Goal: Information Seeking & Learning: Learn about a topic

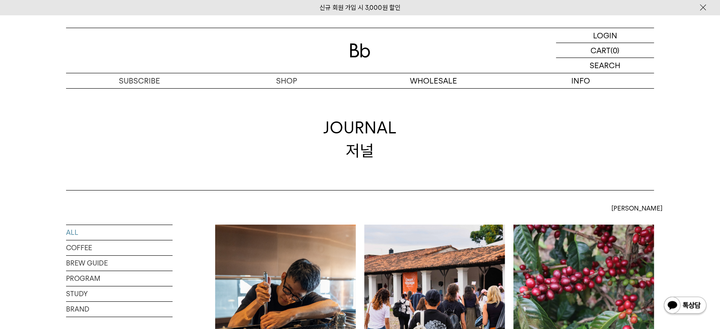
click at [78, 262] on link "BREW GUIDE" at bounding box center [119, 263] width 107 height 15
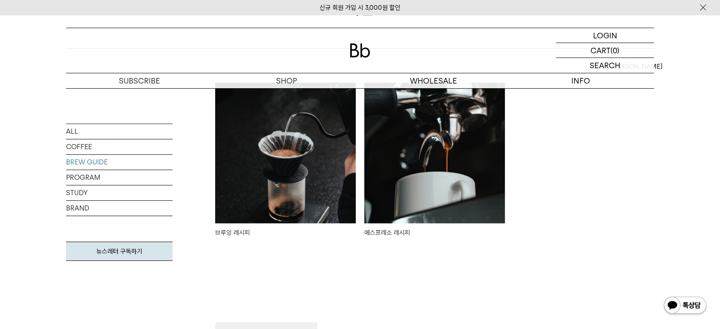
click at [318, 159] on img at bounding box center [285, 153] width 141 height 141
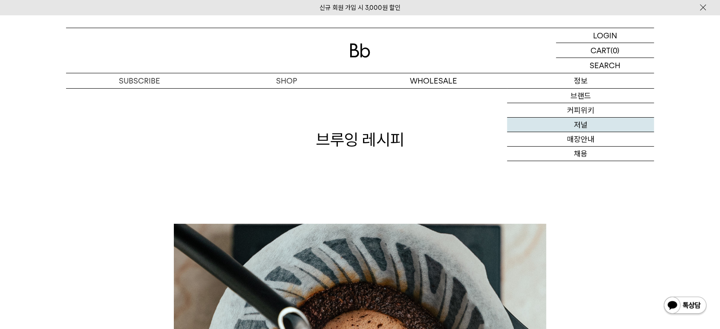
click at [586, 124] on link "저널" at bounding box center [580, 125] width 147 height 14
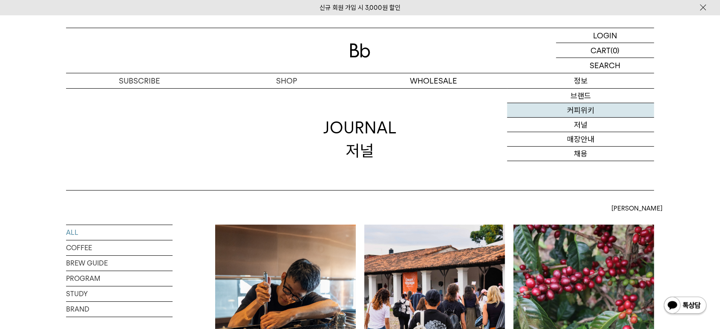
click at [582, 109] on link "커피위키" at bounding box center [580, 110] width 147 height 14
